Goal: Information Seeking & Learning: Learn about a topic

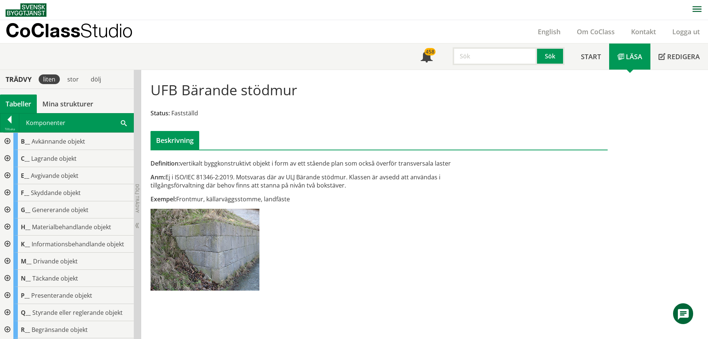
scroll to position [349, 0]
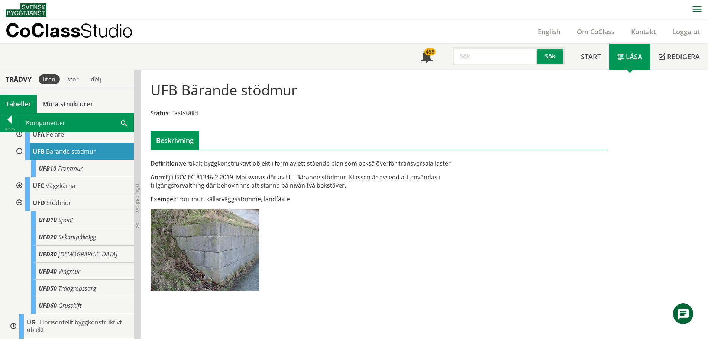
click at [670, 143] on div "UFB Bärande stödmur Status: Fastställd Beskrivning Definition: vertikalt byggko…" at bounding box center [424, 204] width 567 height 269
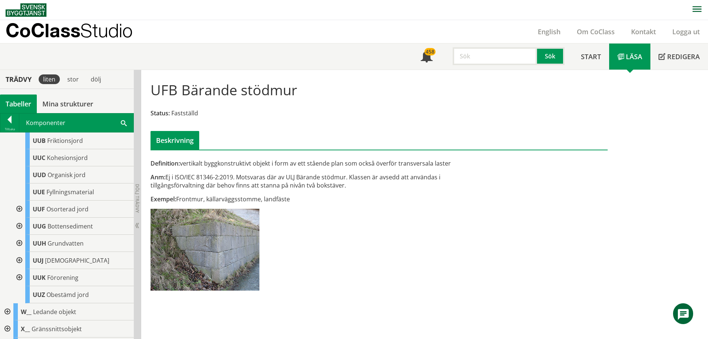
scroll to position [773, 0]
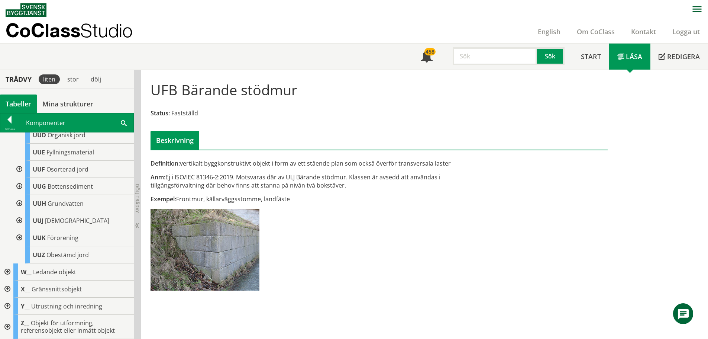
click at [5, 270] on div at bounding box center [6, 271] width 13 height 17
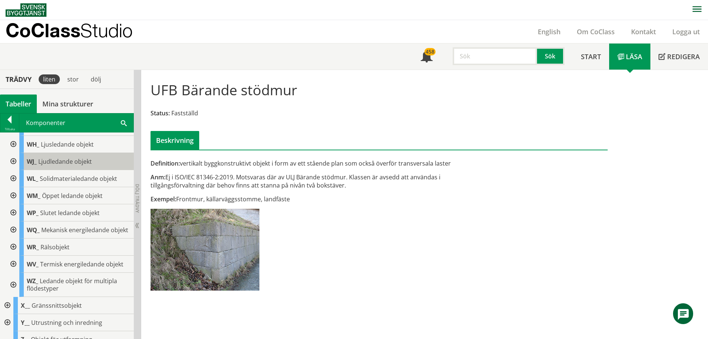
scroll to position [996, 0]
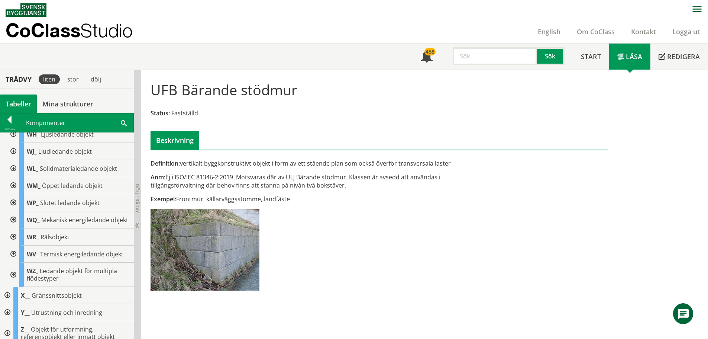
click at [12, 206] on div at bounding box center [12, 202] width 13 height 17
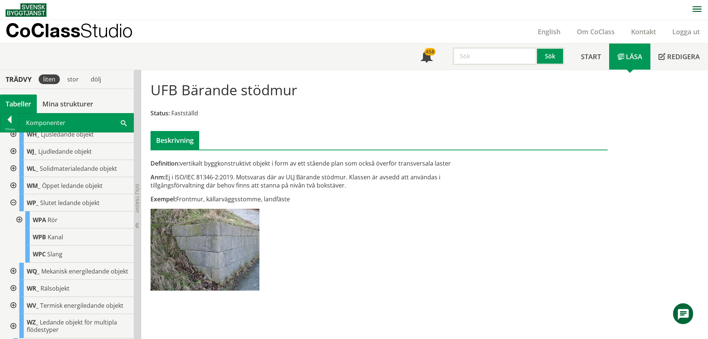
click at [14, 191] on div at bounding box center [12, 185] width 13 height 17
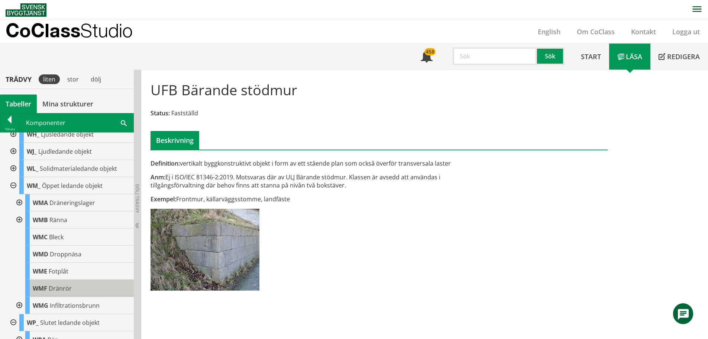
click at [79, 290] on div "WMF Dränrör" at bounding box center [79, 288] width 109 height 17
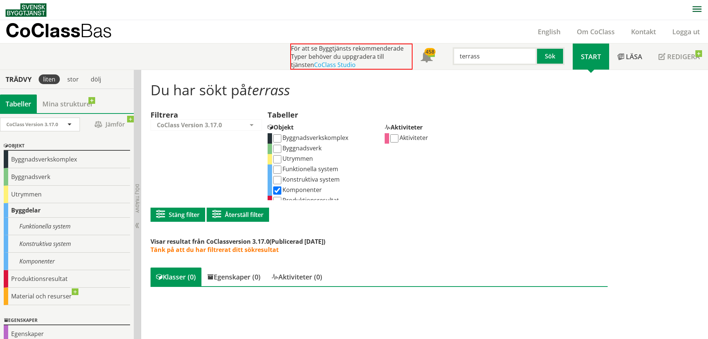
scroll to position [0, 0]
click at [674, 126] on div "Du har sökt på terrass Filtrerat sökresultat Filtrera CoClass Version 3.17.0 Co…" at bounding box center [424, 204] width 567 height 269
click at [484, 57] on input "terrass" at bounding box center [495, 56] width 84 height 18
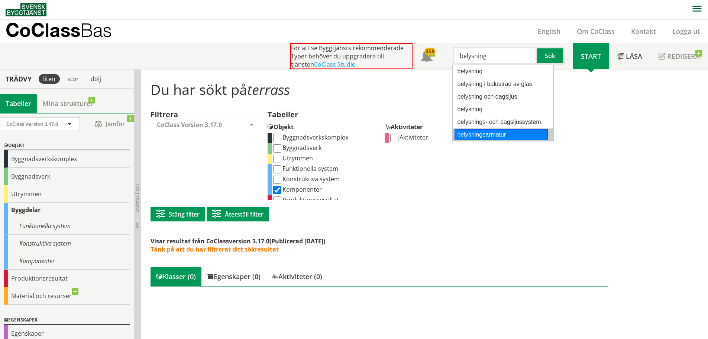
click at [486, 134] on div "belysningsarmatur" at bounding box center [501, 134] width 93 height 11
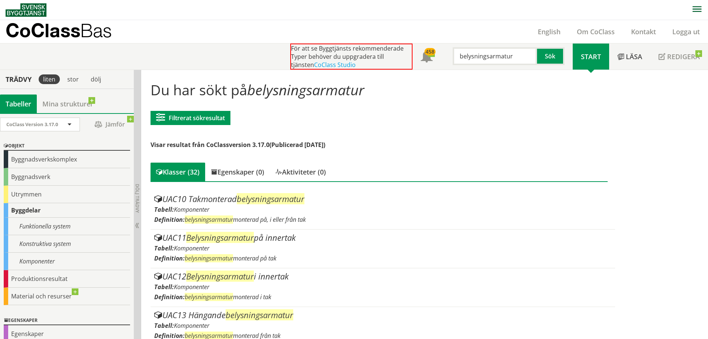
click at [519, 60] on input "belysningsarmatur" at bounding box center [495, 56] width 84 height 18
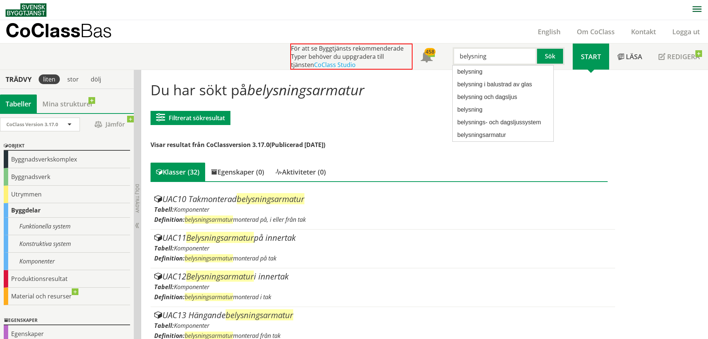
type input "belysning"
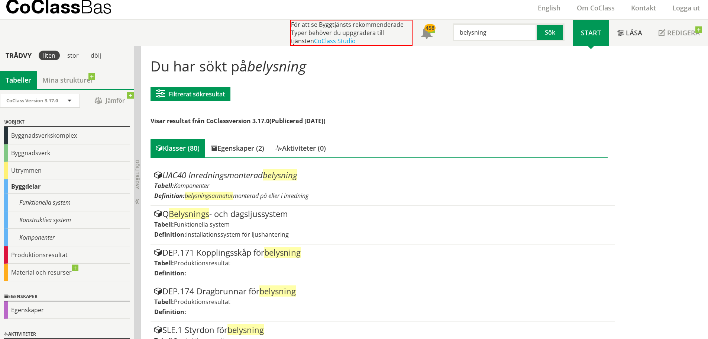
scroll to position [37, 0]
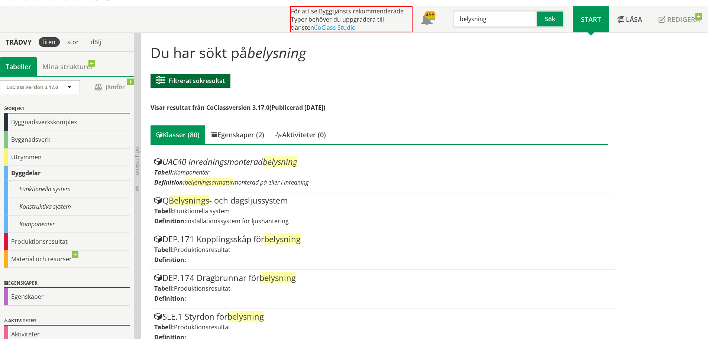
click at [197, 75] on button "Filtrerat sökresultat" at bounding box center [191, 81] width 80 height 14
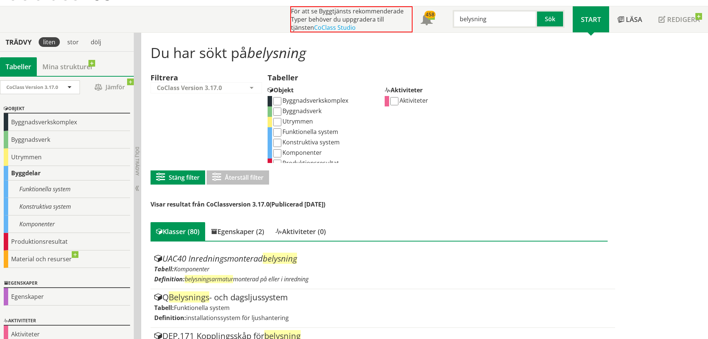
click at [281, 133] on input "Funktionella system" at bounding box center [277, 132] width 8 height 8
checkbox input "true"
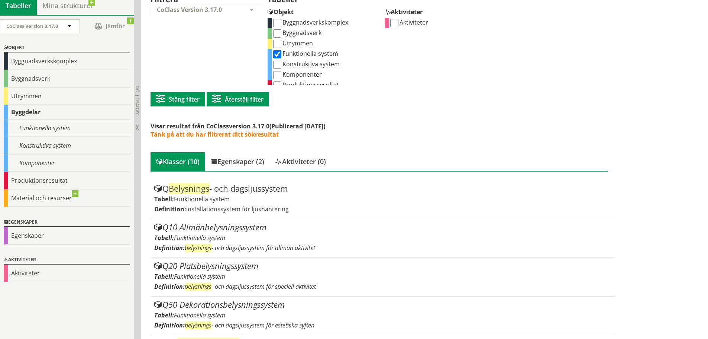
scroll to position [87, 0]
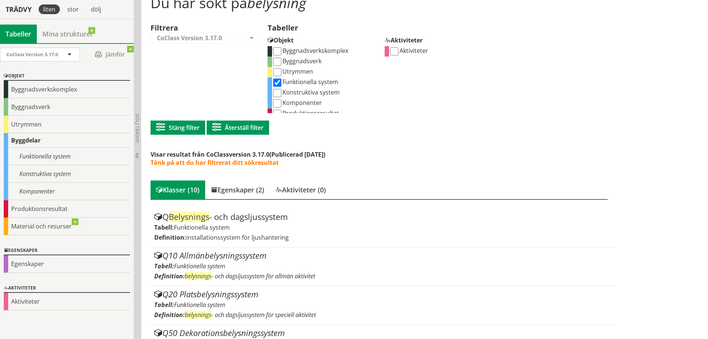
drag, startPoint x: 288, startPoint y: 83, endPoint x: 287, endPoint y: 87, distance: 4.1
click at [288, 83] on label "Funktionella system" at bounding box center [305, 82] width 66 height 8
click at [281, 83] on input "Funktionella system" at bounding box center [277, 82] width 8 height 8
checkbox input "false"
click at [287, 92] on label "Konstruktiva system" at bounding box center [306, 92] width 68 height 8
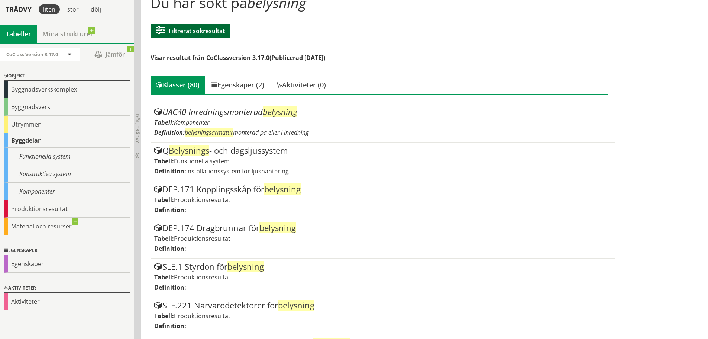
click at [220, 28] on button "Filtrerat sökresultat" at bounding box center [191, 31] width 80 height 14
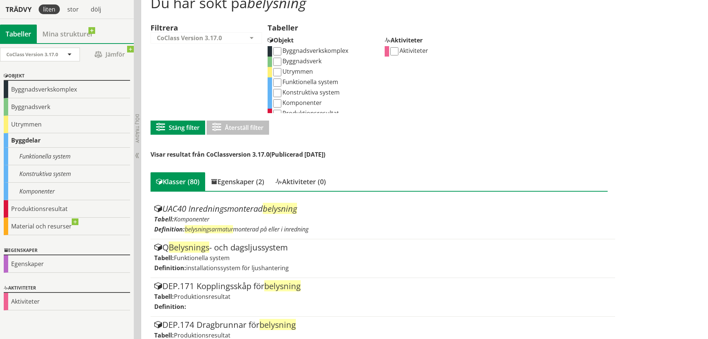
click at [277, 91] on input "Konstruktiva system" at bounding box center [277, 93] width 8 height 8
checkbox input "true"
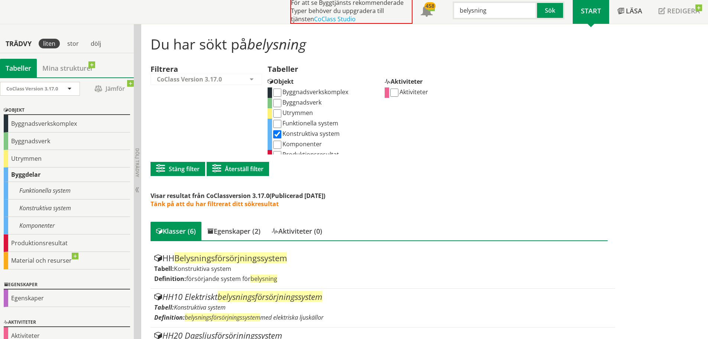
scroll to position [44, 0]
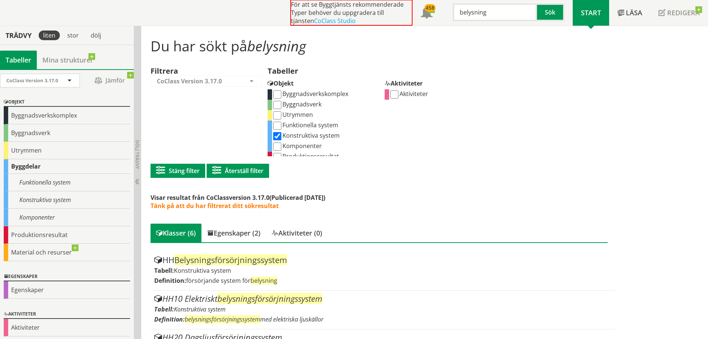
click at [294, 145] on label "Komponenter" at bounding box center [297, 146] width 50 height 8
click at [281, 145] on input "Komponenter" at bounding box center [277, 146] width 8 height 8
checkbox input "true"
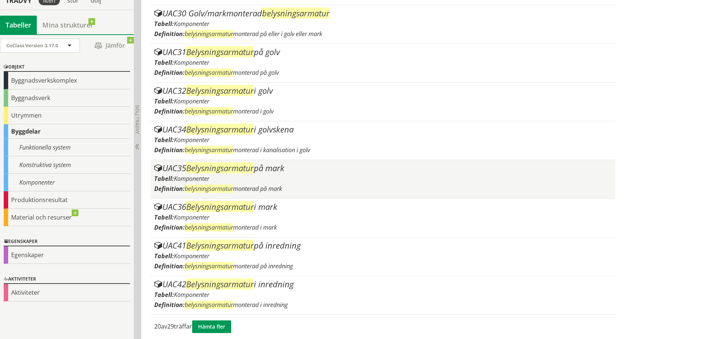
scroll to position [758, 0]
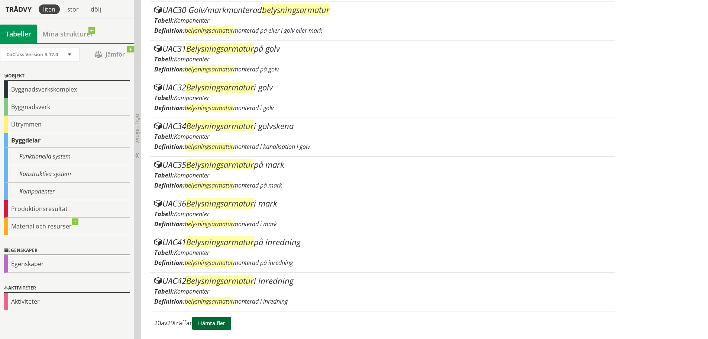
click at [221, 322] on button "Hämta fler" at bounding box center [211, 323] width 39 height 13
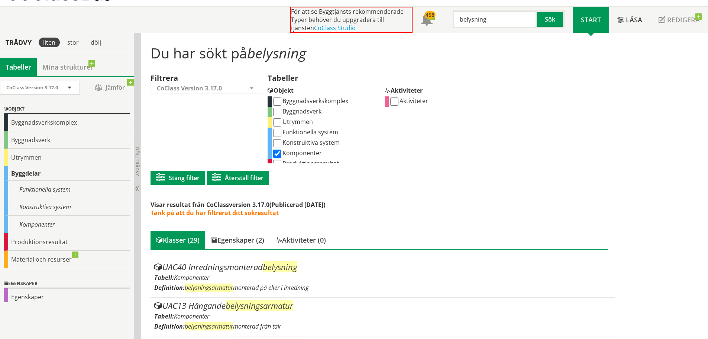
scroll to position [0, 0]
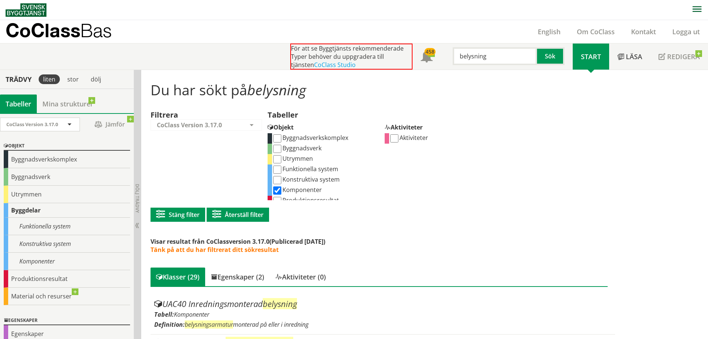
click at [496, 61] on input "belysning" at bounding box center [495, 56] width 84 height 18
type input "bullerskydd"
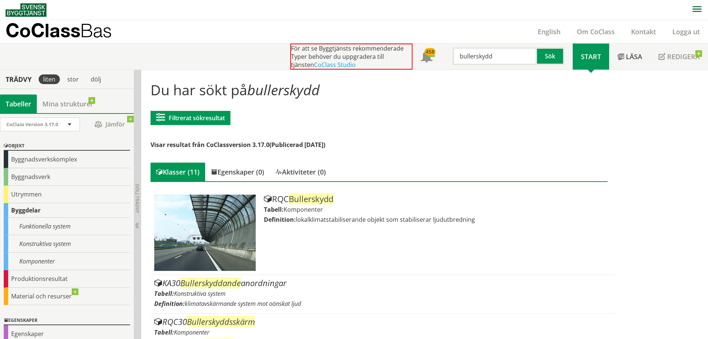
click at [185, 125] on div "Filtrerat sökresultat Filtrera CoClass Version 3.17.0 CoClass Version 3.17.0 Co…" at bounding box center [191, 117] width 80 height 29
click at [187, 119] on button "Filtrerat sökresultat" at bounding box center [191, 118] width 80 height 14
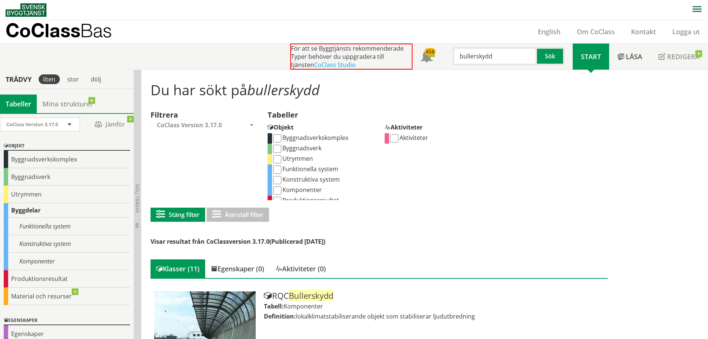
click at [292, 168] on label "Funktionella system" at bounding box center [305, 169] width 66 height 8
click at [281, 168] on input "Funktionella system" at bounding box center [277, 169] width 8 height 8
checkbox input "true"
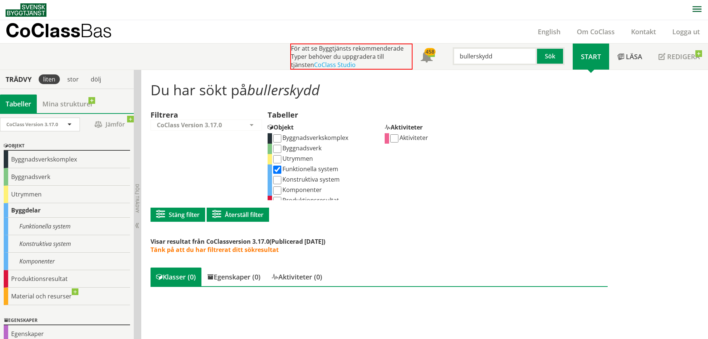
scroll to position [0, 0]
click at [284, 181] on label "Konstruktiva system" at bounding box center [306, 179] width 68 height 8
click at [281, 181] on input "Konstruktiva system" at bounding box center [277, 179] width 8 height 8
checkbox input "true"
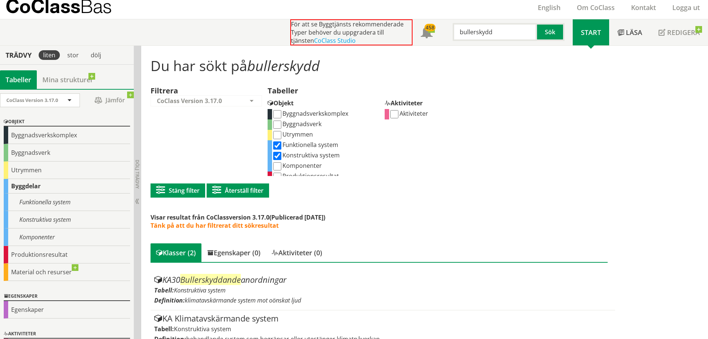
scroll to position [38, 0]
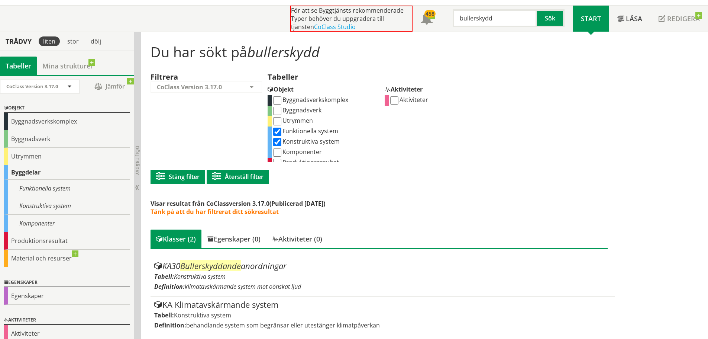
click at [294, 150] on label "Komponenter" at bounding box center [297, 152] width 50 height 8
click at [281, 150] on input "Komponenter" at bounding box center [277, 152] width 8 height 8
checkbox input "true"
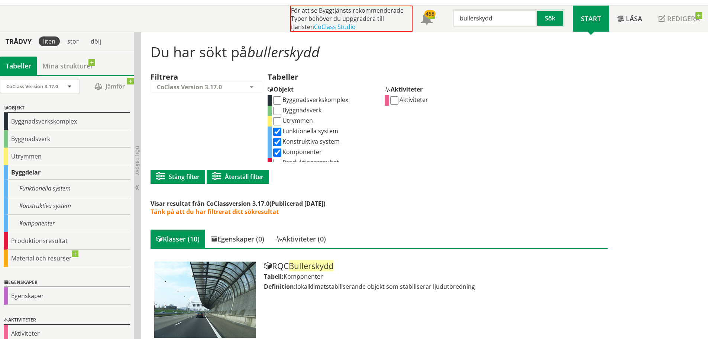
click at [275, 142] on input "Konstruktiva system" at bounding box center [277, 142] width 8 height 8
checkbox input "false"
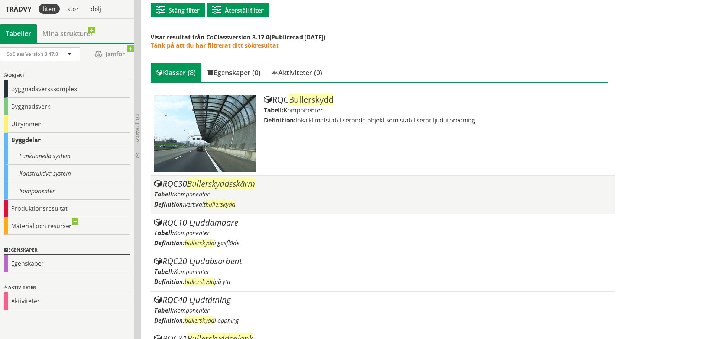
scroll to position [204, 0]
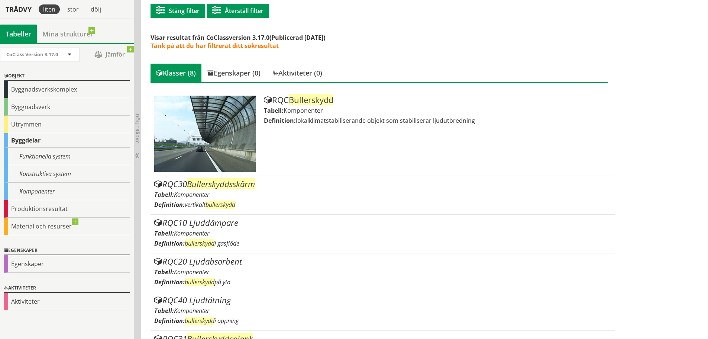
click at [695, 102] on div "Du har sökt på bullerskydd Filtrerat sökresultat Filtrera CoClass Version 3.17.…" at bounding box center [424, 158] width 567 height 584
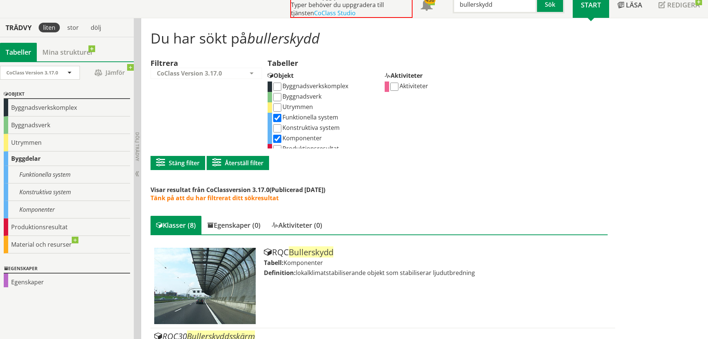
scroll to position [0, 0]
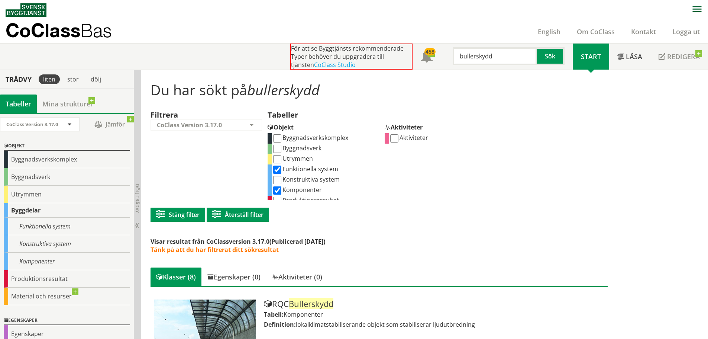
drag, startPoint x: 513, startPoint y: 54, endPoint x: 458, endPoint y: 55, distance: 55.0
click at [458, 55] on input "bullerskydd" at bounding box center [495, 56] width 84 height 18
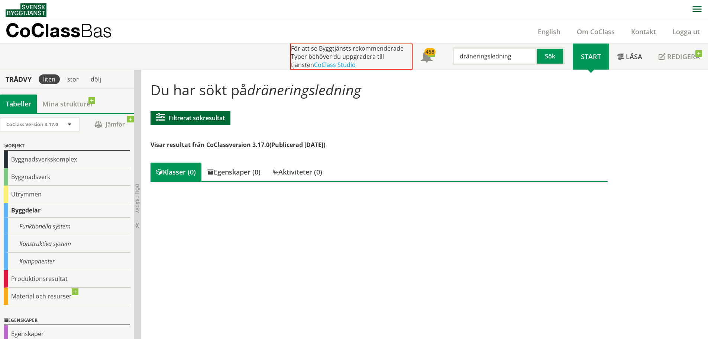
click at [199, 123] on button "Filtrerat sökresultat" at bounding box center [191, 118] width 80 height 14
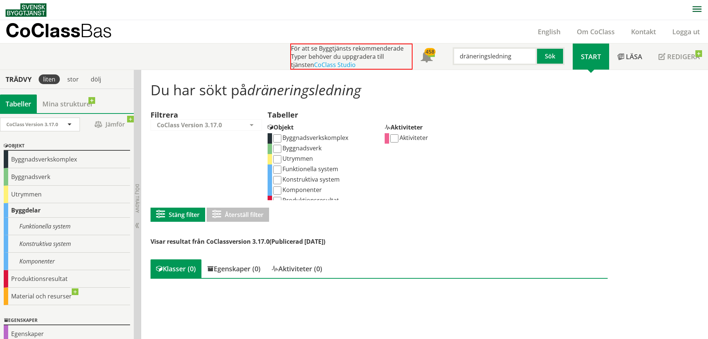
drag, startPoint x: 515, startPoint y: 59, endPoint x: 485, endPoint y: 62, distance: 30.2
click at [485, 62] on input "dräneringsledning" at bounding box center [495, 56] width 84 height 18
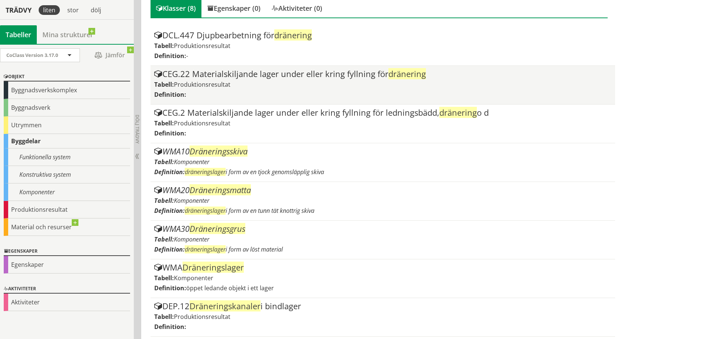
scroll to position [165, 0]
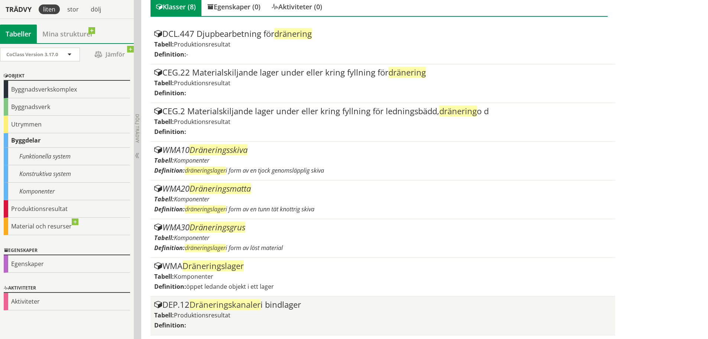
click at [252, 309] on span "Dräneringskanaler" at bounding box center [225, 304] width 71 height 11
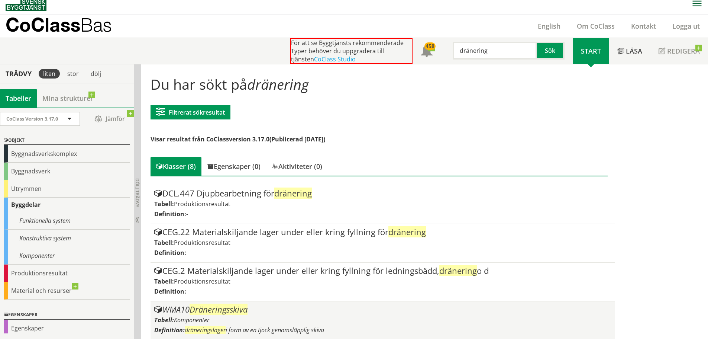
scroll to position [0, 0]
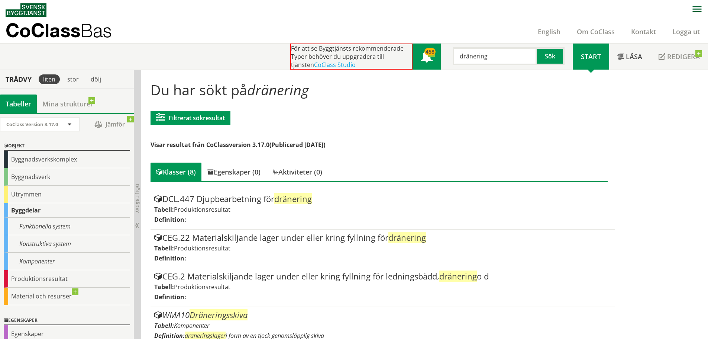
drag, startPoint x: 522, startPoint y: 60, endPoint x: 422, endPoint y: 67, distance: 100.6
click at [422, 67] on div "För att se Byggtjänsts rekommenderade Typer behöver du uppgradera till tjänsten…" at bounding box center [431, 56] width 283 height 26
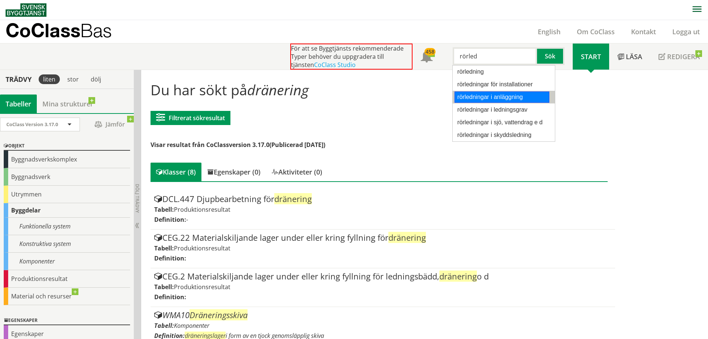
click at [478, 96] on div "rörledningar i anläggning" at bounding box center [502, 96] width 95 height 11
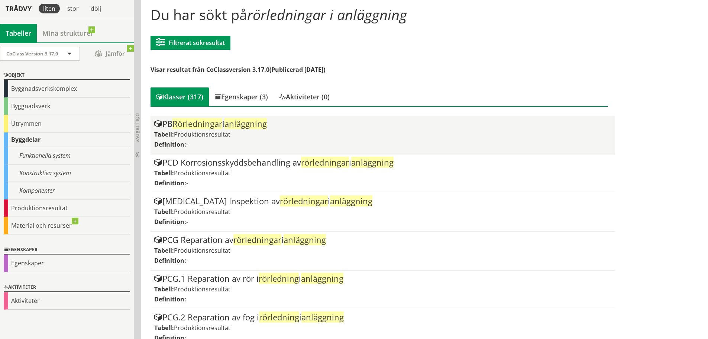
scroll to position [74, 0]
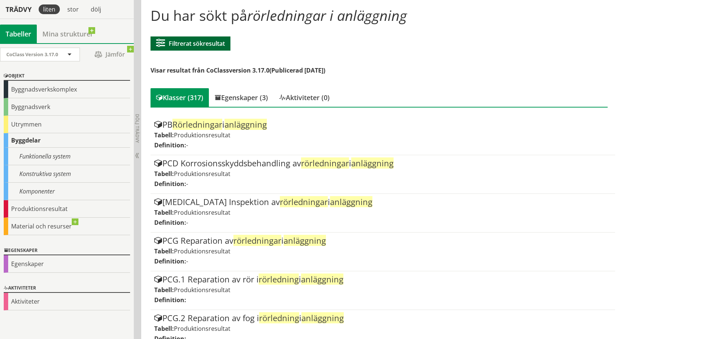
type input "rörledningar i anläggning"
click at [189, 40] on button "Filtrerat sökresultat" at bounding box center [191, 43] width 80 height 14
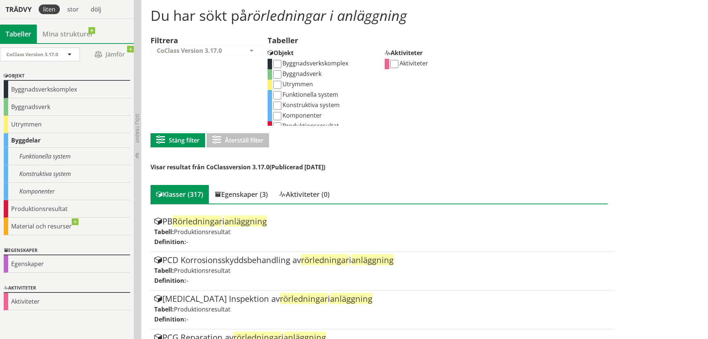
click at [280, 93] on input "Funktionella system" at bounding box center [277, 95] width 8 height 8
checkbox input "true"
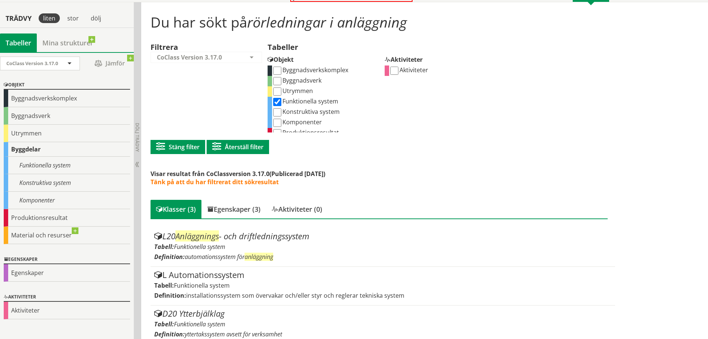
scroll to position [77, 0]
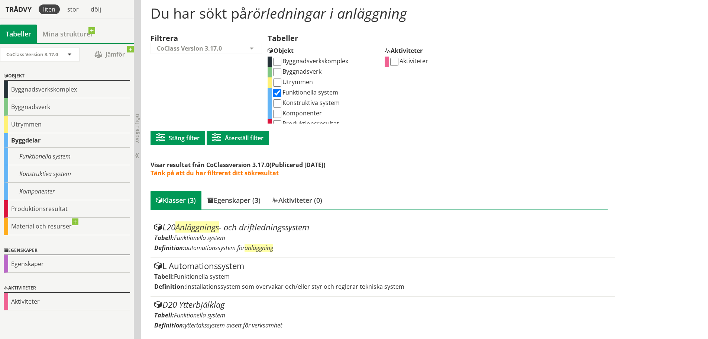
click at [290, 104] on label "Konstruktiva system" at bounding box center [306, 103] width 68 height 8
click at [281, 104] on input "Konstruktiva system" at bounding box center [277, 103] width 8 height 8
checkbox input "true"
click at [292, 96] on label "Komponenter" at bounding box center [297, 97] width 50 height 8
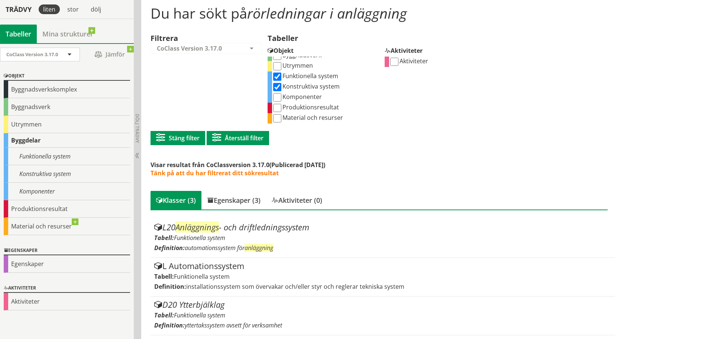
click at [281, 96] on input "Komponenter" at bounding box center [277, 97] width 8 height 8
checkbox input "true"
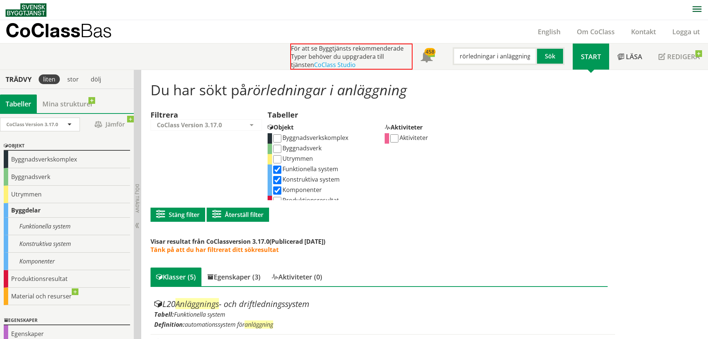
click at [512, 55] on input "rörledningar i anläggning" at bounding box center [495, 56] width 84 height 18
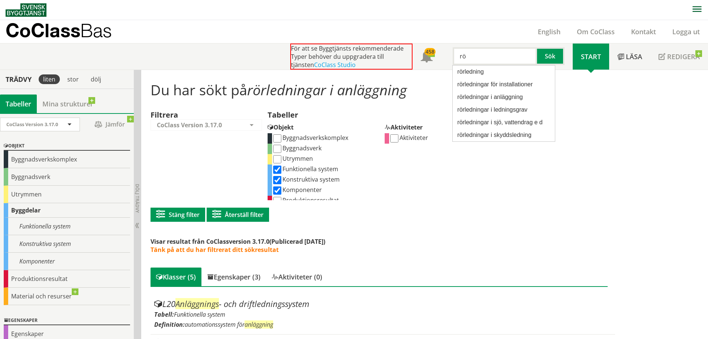
type input "r"
click at [500, 112] on div "rörledningar i ledningsgrav" at bounding box center [502, 109] width 95 height 11
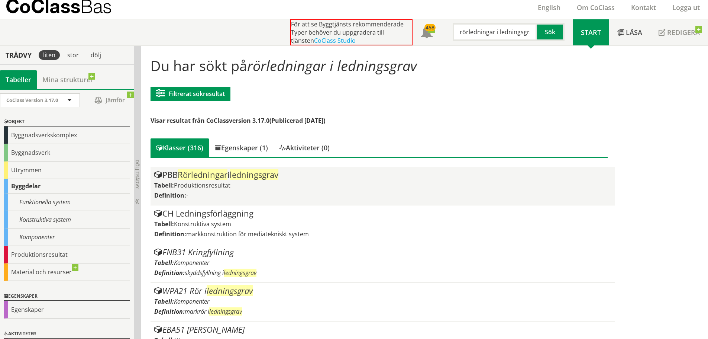
scroll to position [74, 0]
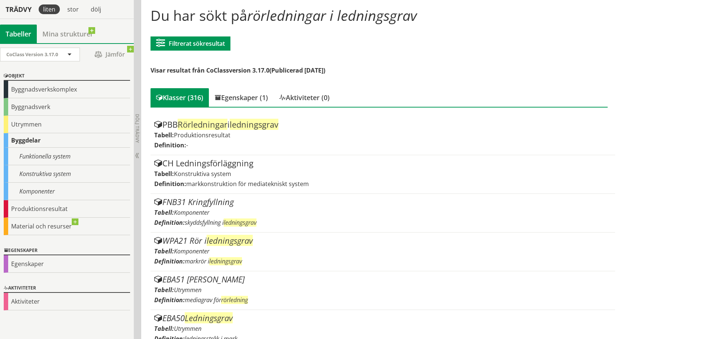
type input "rörledningar i ledningsgrav"
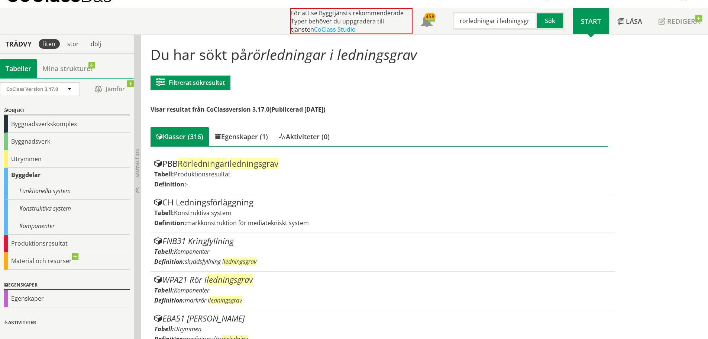
scroll to position [0, 0]
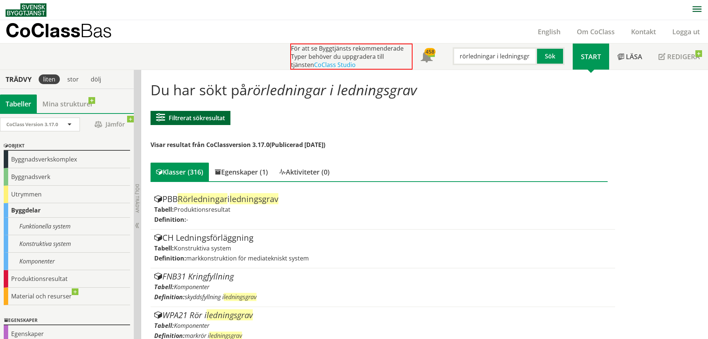
click at [190, 113] on button "Filtrerat sökresultat" at bounding box center [191, 118] width 80 height 14
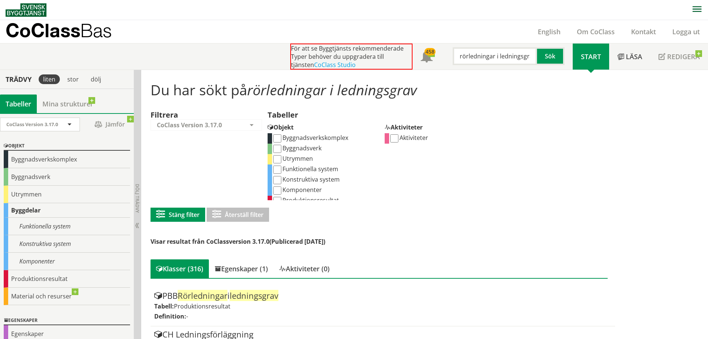
click at [278, 191] on input "Komponenter" at bounding box center [277, 190] width 8 height 8
checkbox input "true"
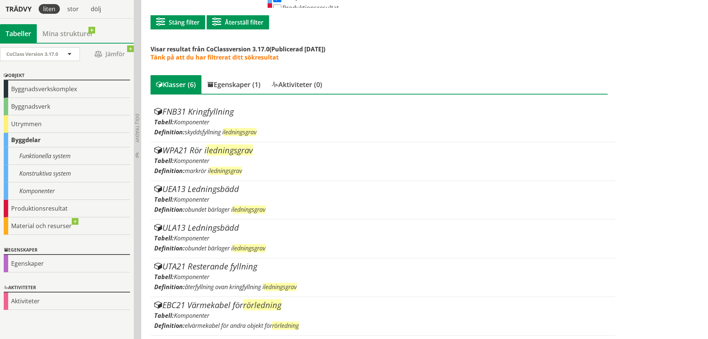
scroll to position [193, 0]
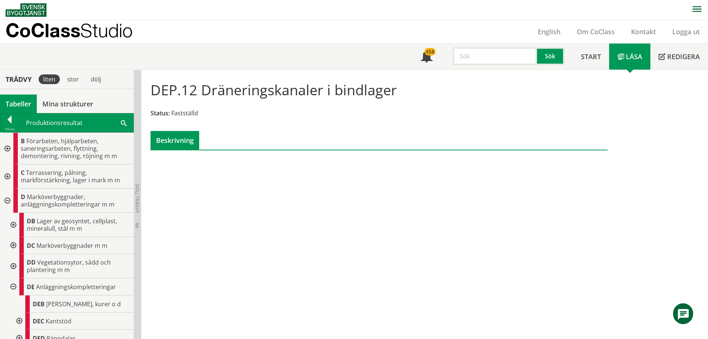
scroll to position [0, 0]
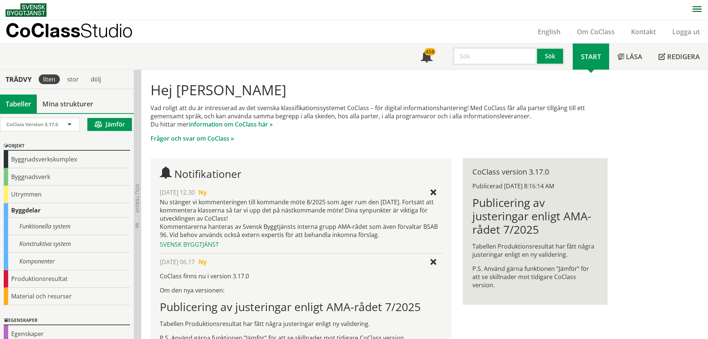
click at [23, 10] on img at bounding box center [26, 9] width 41 height 13
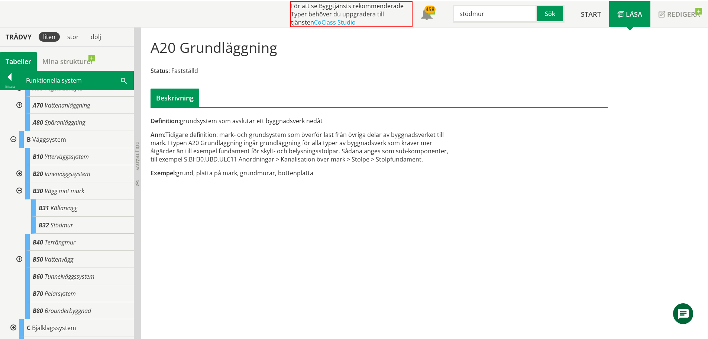
scroll to position [149, 0]
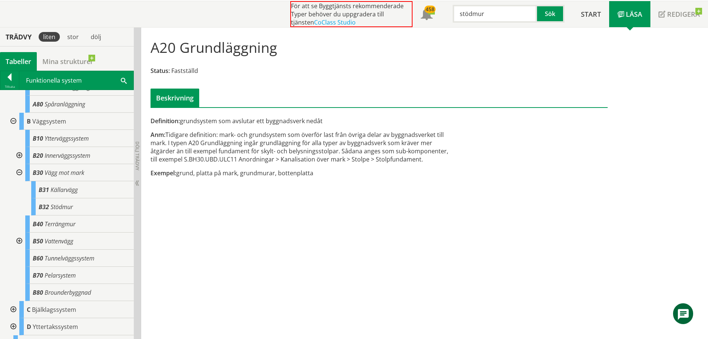
click at [12, 122] on div at bounding box center [12, 121] width 13 height 17
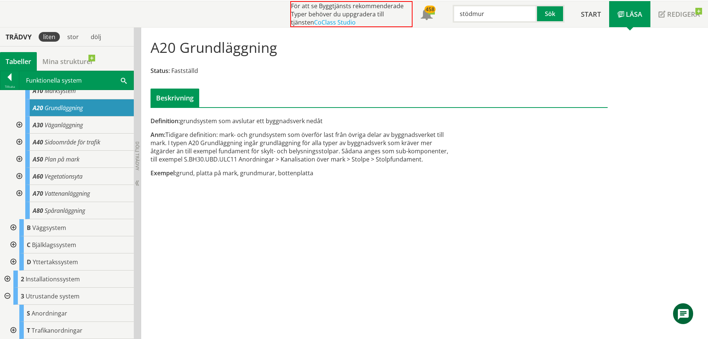
click at [7, 277] on div at bounding box center [6, 278] width 13 height 17
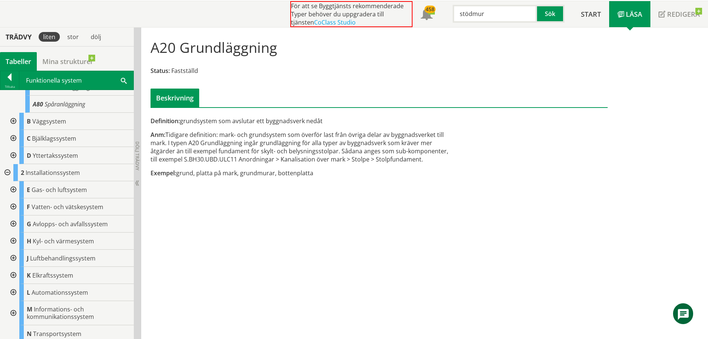
click at [14, 206] on div at bounding box center [12, 206] width 13 height 17
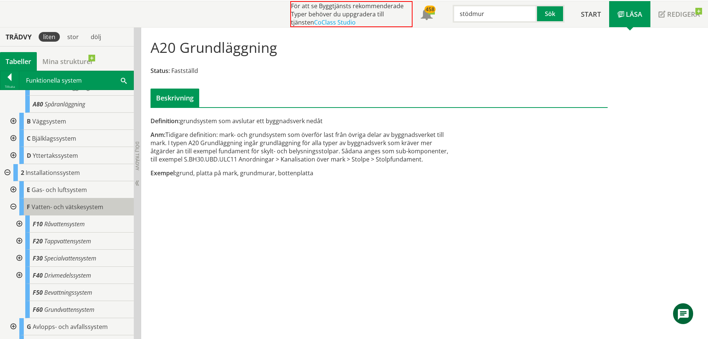
click at [67, 209] on span "Vatten- och vätskesystem" at bounding box center [68, 207] width 72 height 8
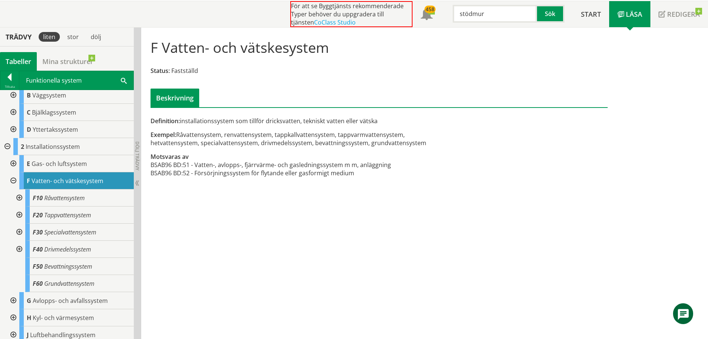
scroll to position [186, 0]
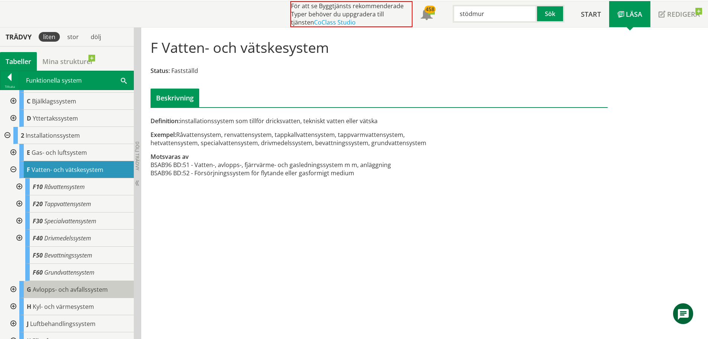
click at [59, 282] on div "G Avlopps- och avfallssystem" at bounding box center [76, 289] width 114 height 17
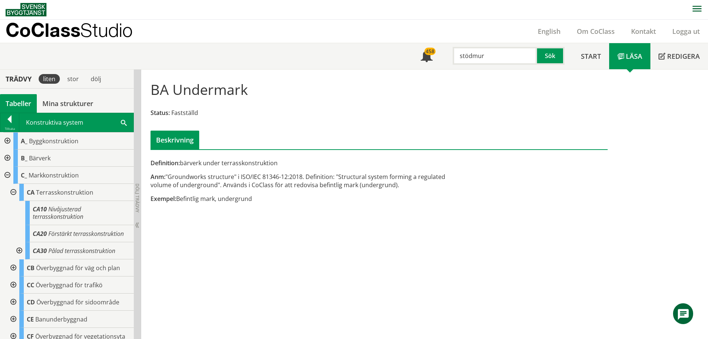
scroll to position [1, 0]
click at [14, 190] on div at bounding box center [12, 191] width 13 height 17
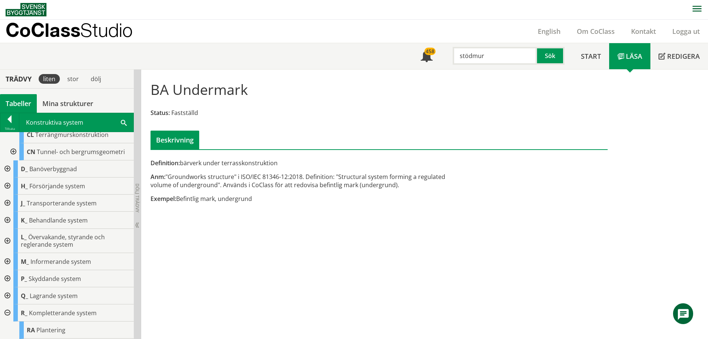
scroll to position [373, 0]
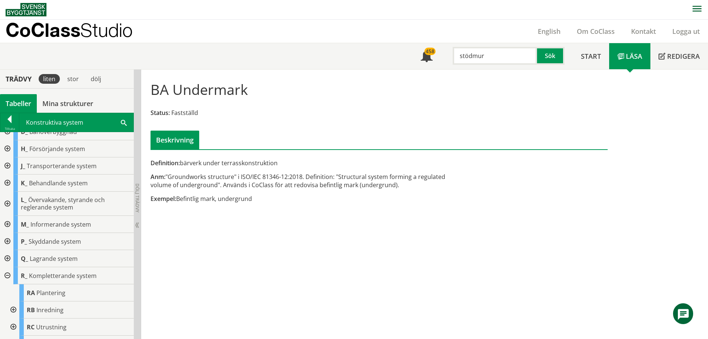
click at [6, 273] on div at bounding box center [6, 275] width 13 height 17
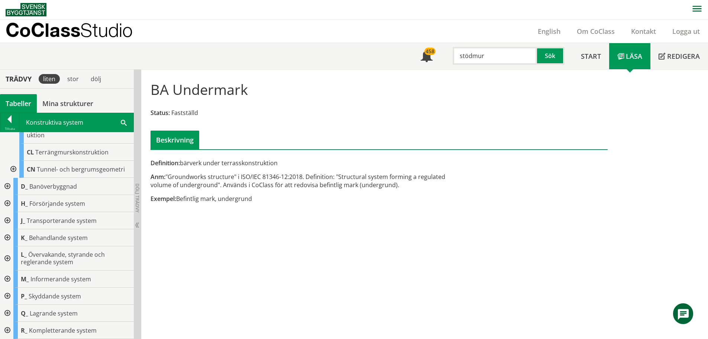
click at [9, 203] on div at bounding box center [6, 203] width 13 height 17
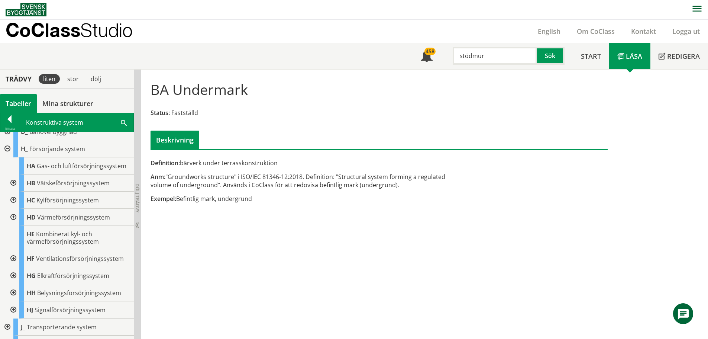
click at [10, 179] on div at bounding box center [12, 182] width 13 height 17
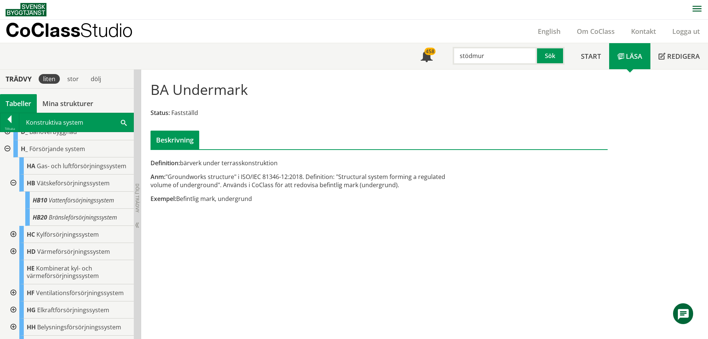
click at [3, 150] on div at bounding box center [6, 148] width 13 height 17
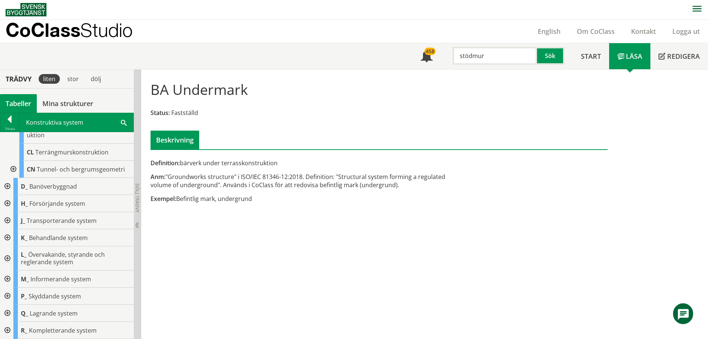
click at [8, 219] on div at bounding box center [6, 220] width 13 height 17
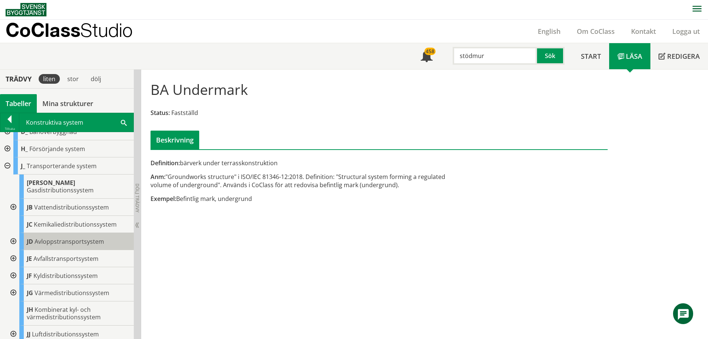
click at [81, 237] on span "Avloppstransportsystem" at bounding box center [70, 241] width 70 height 8
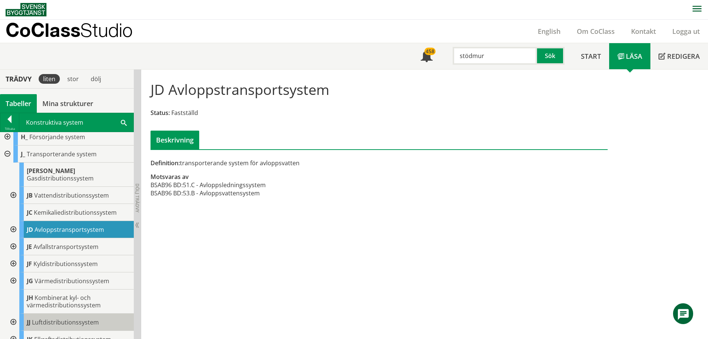
scroll to position [373, 0]
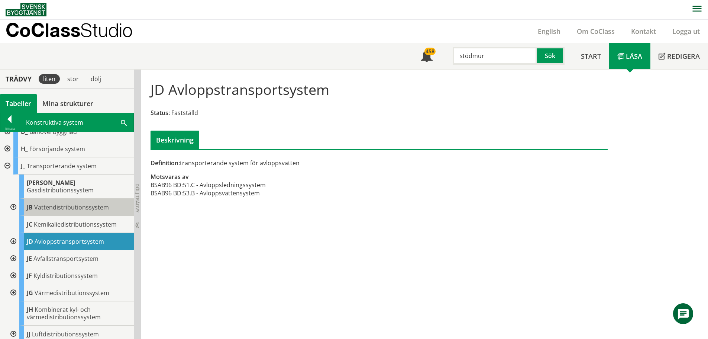
click at [34, 201] on div "JB Vattendistributionssystem" at bounding box center [76, 207] width 114 height 17
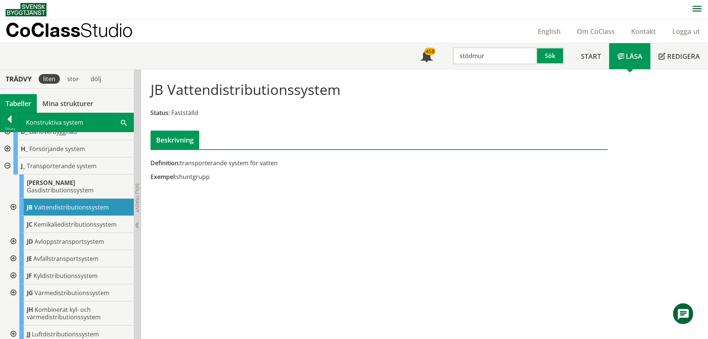
click at [12, 201] on div at bounding box center [12, 207] width 13 height 17
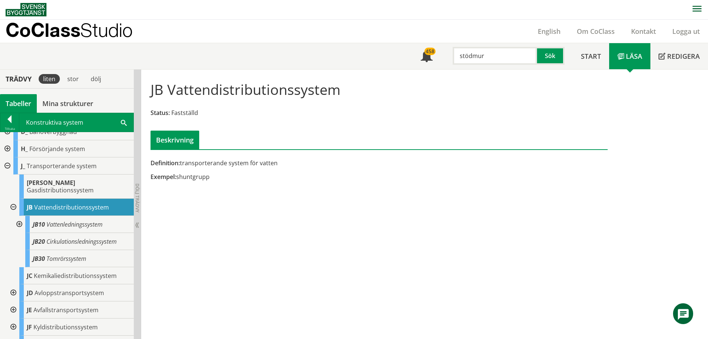
click at [12, 285] on div at bounding box center [12, 292] width 13 height 17
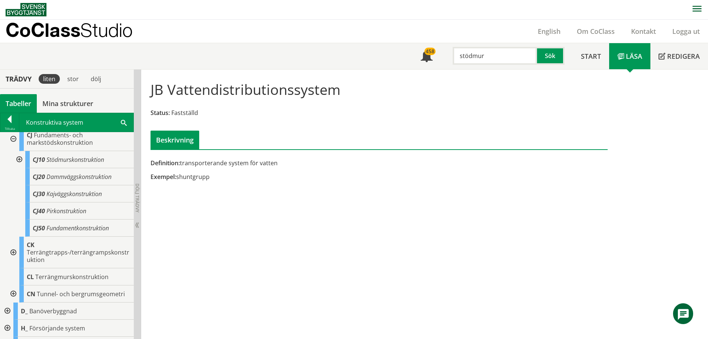
scroll to position [181, 0]
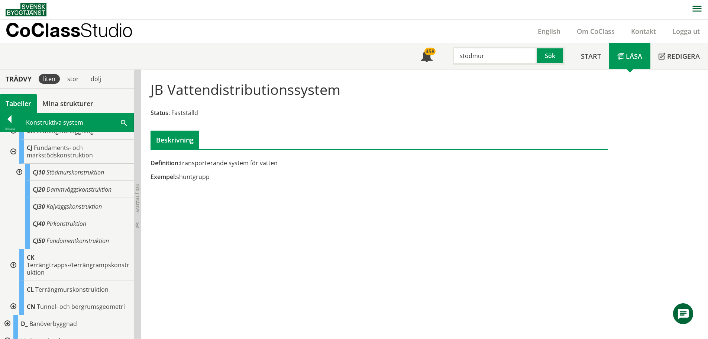
click at [9, 150] on div at bounding box center [12, 151] width 13 height 24
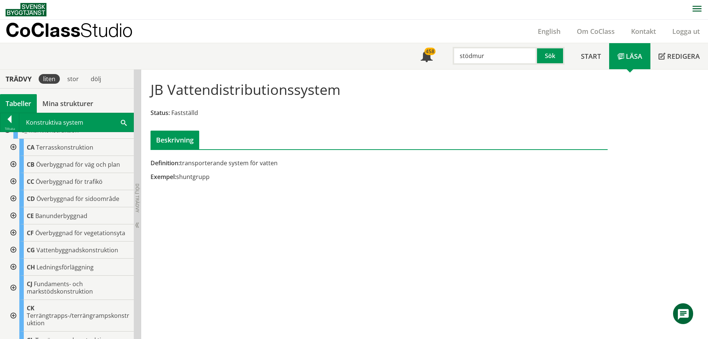
scroll to position [32, 0]
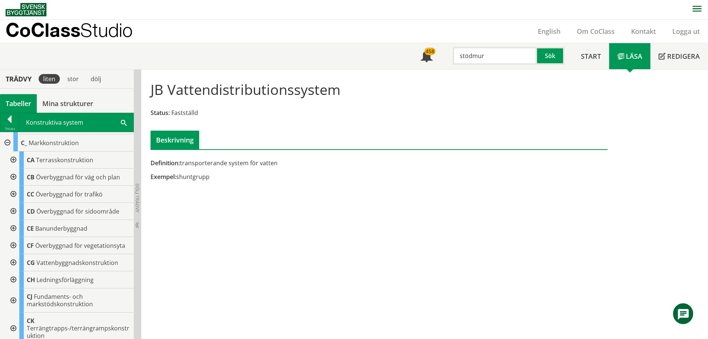
click at [12, 226] on div at bounding box center [12, 228] width 13 height 17
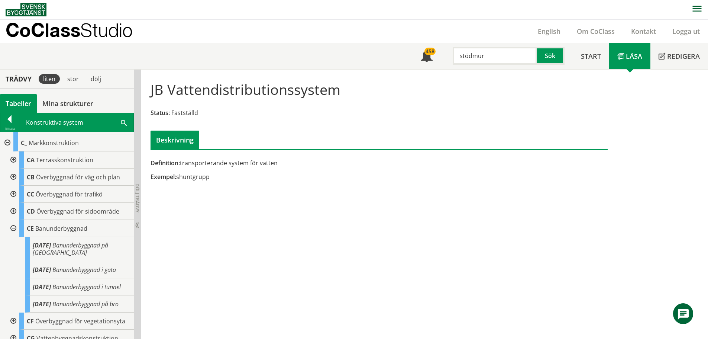
click at [13, 231] on div at bounding box center [12, 228] width 13 height 17
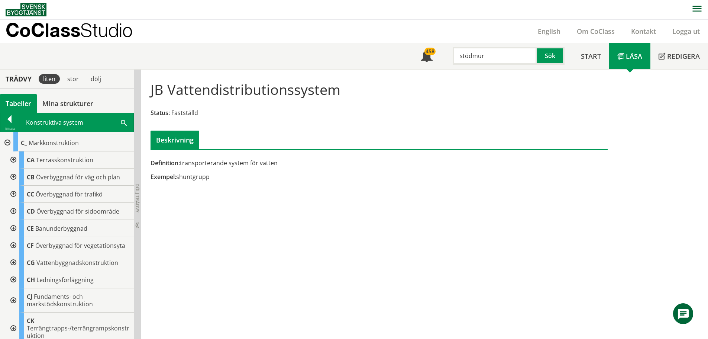
scroll to position [0, 0]
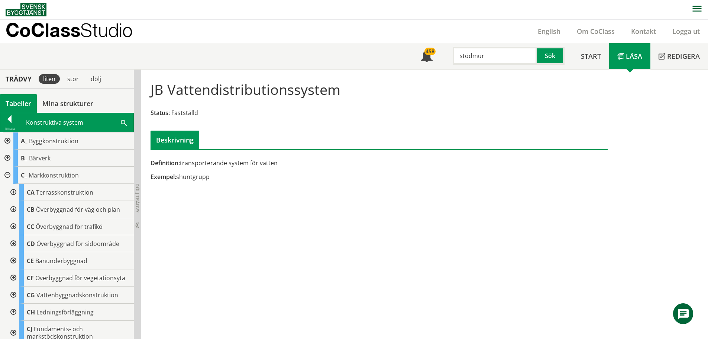
click at [10, 141] on div at bounding box center [6, 140] width 13 height 17
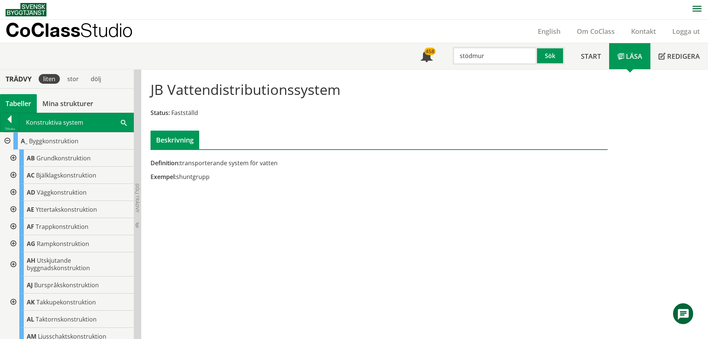
click at [12, 159] on div at bounding box center [12, 157] width 13 height 17
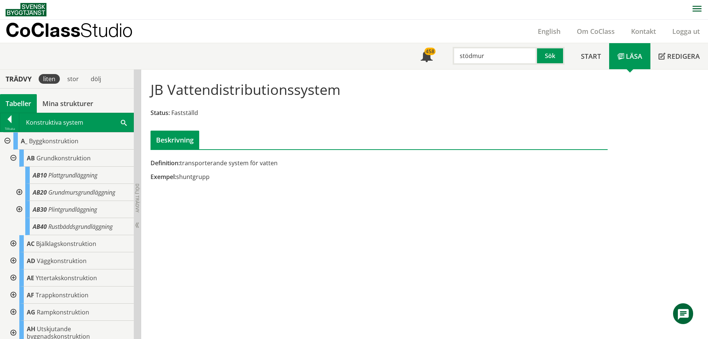
click at [12, 159] on div at bounding box center [12, 157] width 13 height 17
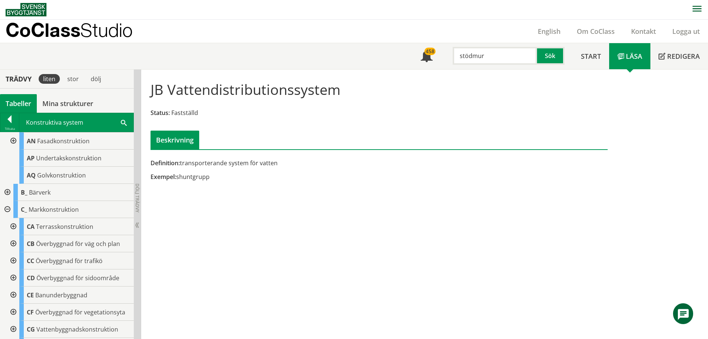
scroll to position [223, 0]
